Goal: Task Accomplishment & Management: Use online tool/utility

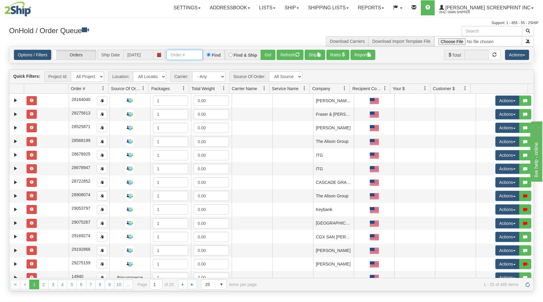
drag, startPoint x: 187, startPoint y: 57, endPoint x: 161, endPoint y: 33, distance: 34.8
click at [187, 56] on input "text" at bounding box center [184, 55] width 36 height 10
type input "31564519"
click at [272, 55] on button "Go!" at bounding box center [268, 55] width 15 height 10
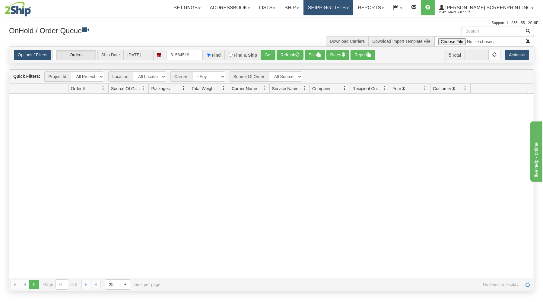
click at [343, 6] on link "Shipping lists" at bounding box center [328, 7] width 50 height 15
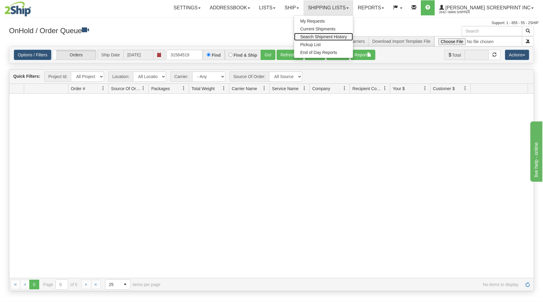
click at [327, 35] on span "Search Shipment History" at bounding box center [323, 36] width 47 height 5
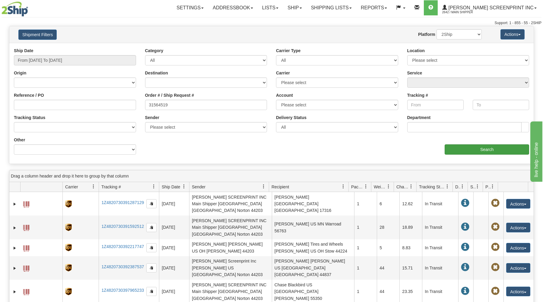
type input "31564519"
click at [453, 152] on input "Search" at bounding box center [487, 149] width 84 height 10
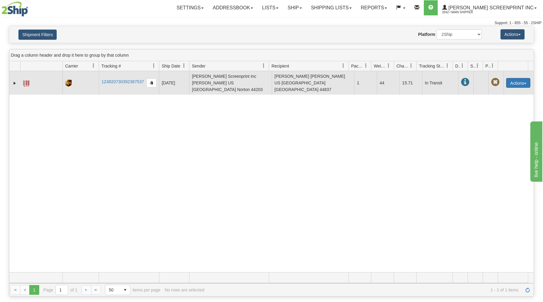
click at [512, 80] on button "Actions" at bounding box center [518, 83] width 24 height 10
click at [502, 90] on link "Repeat" at bounding box center [506, 94] width 48 height 8
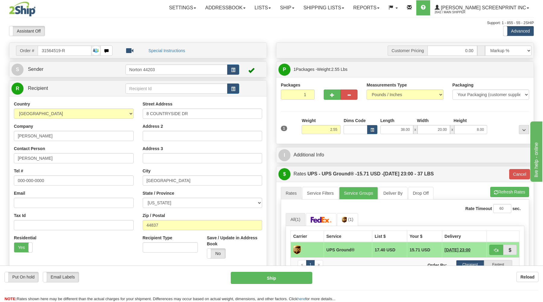
type input "2.60"
type input "03"
type input "2.65"
type input "03"
type input "2.75"
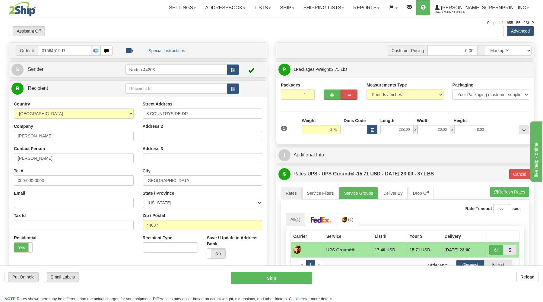
type input "2338.00"
type input "2.55"
type input "03"
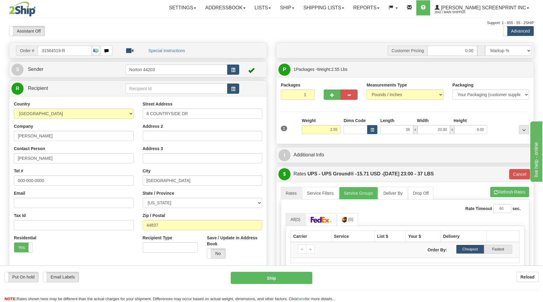
type input "3"
type input "23.00"
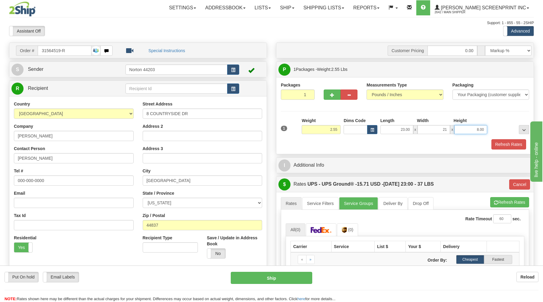
type input "21.00"
type input "2.60"
type input "03"
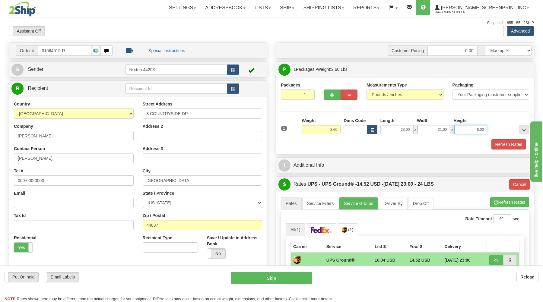
type input "2.55"
type input "03"
type input "2.85"
type input "03"
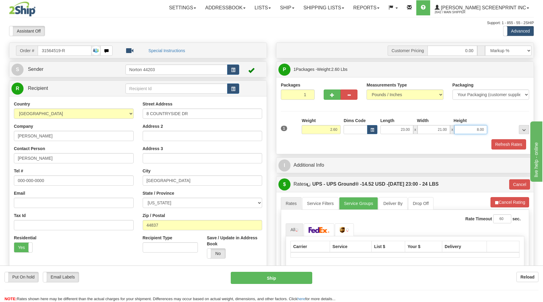
type input "2.65"
type input "03"
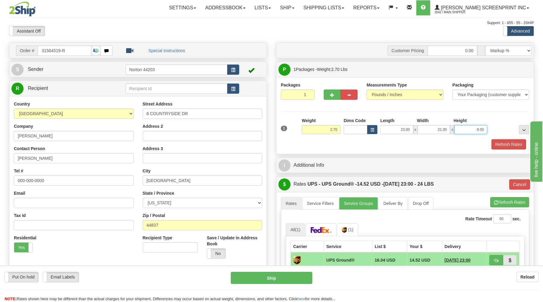
type input "2.55"
type input "03"
type input "2.20"
type input "03"
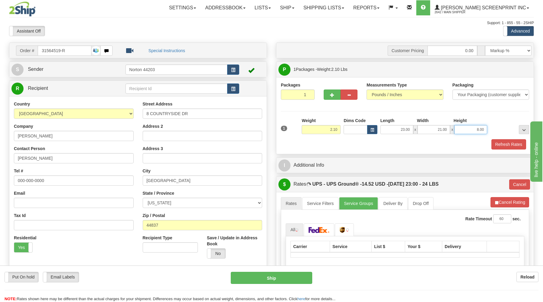
type input "2.05"
type input "1"
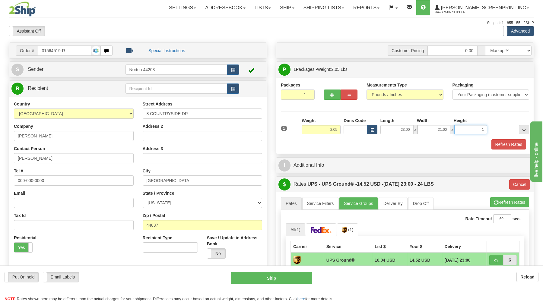
type input "2.55"
type input "03"
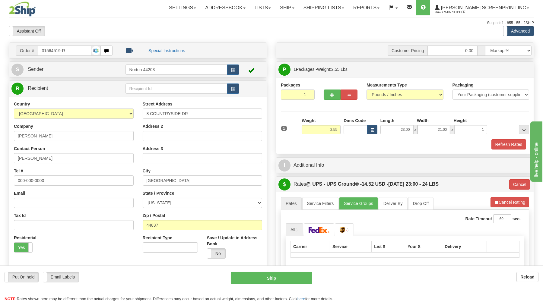
type input "1.00"
click at [381, 144] on div "Refresh Rates" at bounding box center [404, 144] width 251 height 10
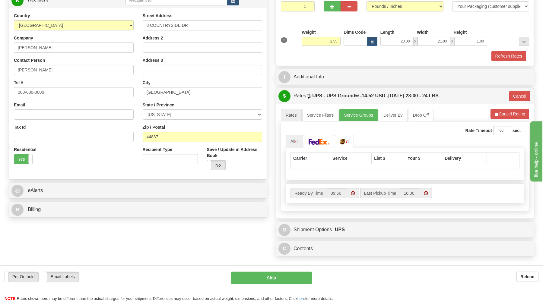
scroll to position [97, 0]
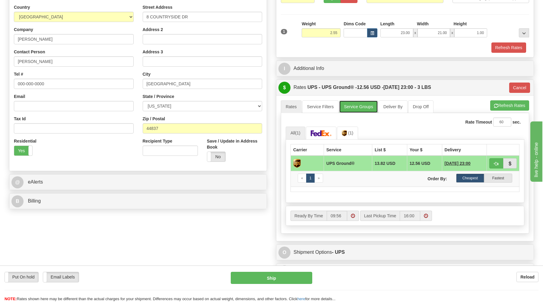
click at [360, 108] on link "Service Groups" at bounding box center [358, 106] width 39 height 13
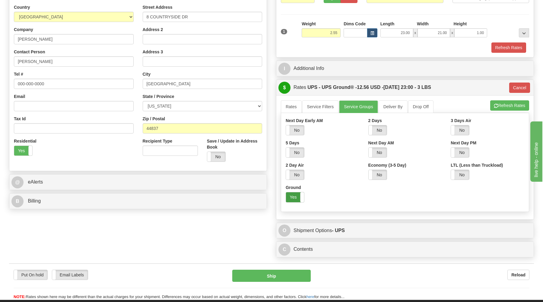
drag, startPoint x: 291, startPoint y: 196, endPoint x: 294, endPoint y: 194, distance: 4.1
click at [294, 194] on label "Yes" at bounding box center [295, 197] width 18 height 10
click at [291, 106] on link "Rates" at bounding box center [291, 106] width 21 height 13
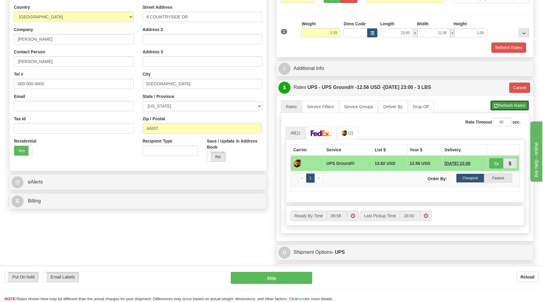
click at [508, 103] on button "Refresh Rates" at bounding box center [509, 105] width 39 height 10
type input "03"
drag, startPoint x: 516, startPoint y: 87, endPoint x: 490, endPoint y: 99, distance: 28.8
click at [515, 89] on button "Cancel" at bounding box center [519, 88] width 21 height 10
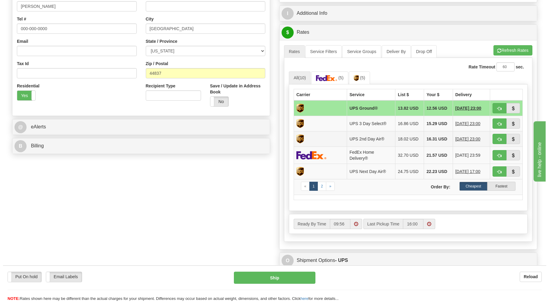
scroll to position [162, 0]
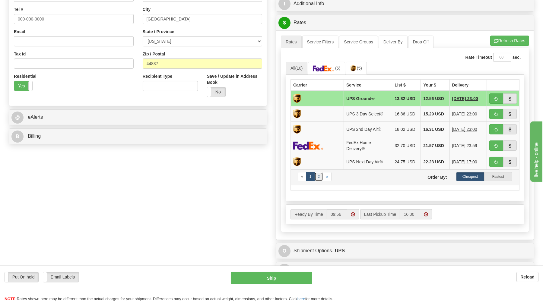
click at [319, 181] on link "2" at bounding box center [318, 176] width 9 height 9
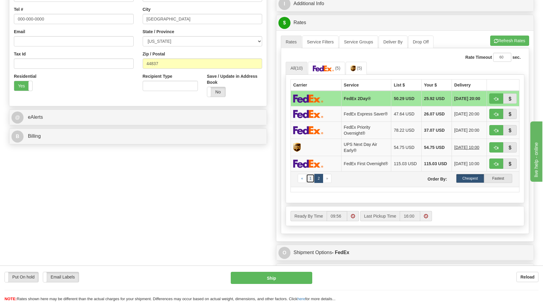
click at [309, 181] on link "1" at bounding box center [310, 178] width 9 height 9
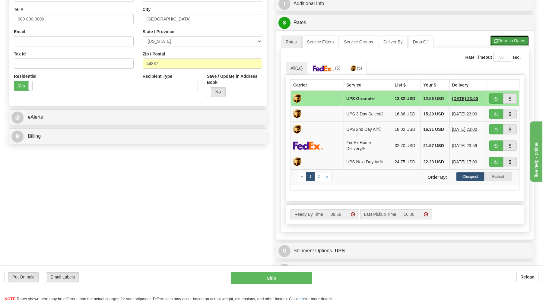
click at [513, 40] on button "Refresh Rates" at bounding box center [509, 41] width 39 height 10
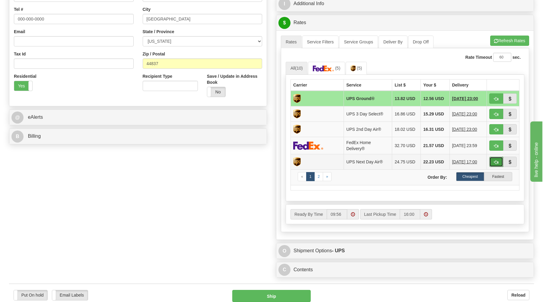
drag, startPoint x: 496, startPoint y: 164, endPoint x: 501, endPoint y: 166, distance: 5.0
click at [497, 165] on button "button" at bounding box center [496, 162] width 14 height 10
type input "01"
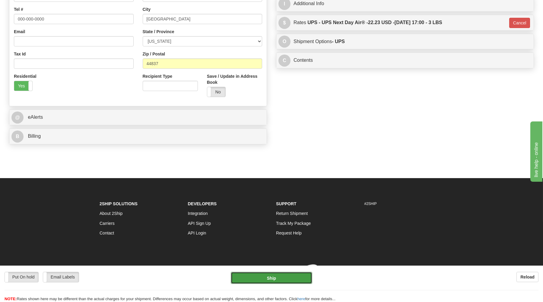
click at [283, 277] on button "Ship" at bounding box center [271, 278] width 81 height 12
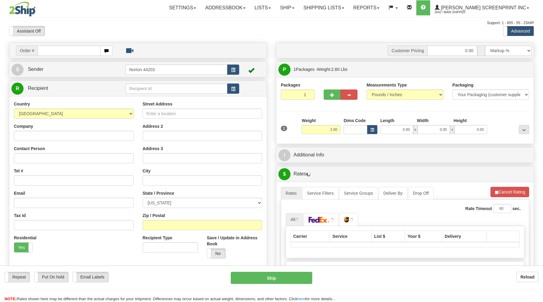
type input "2.55"
